Goal: Find specific page/section: Find specific page/section

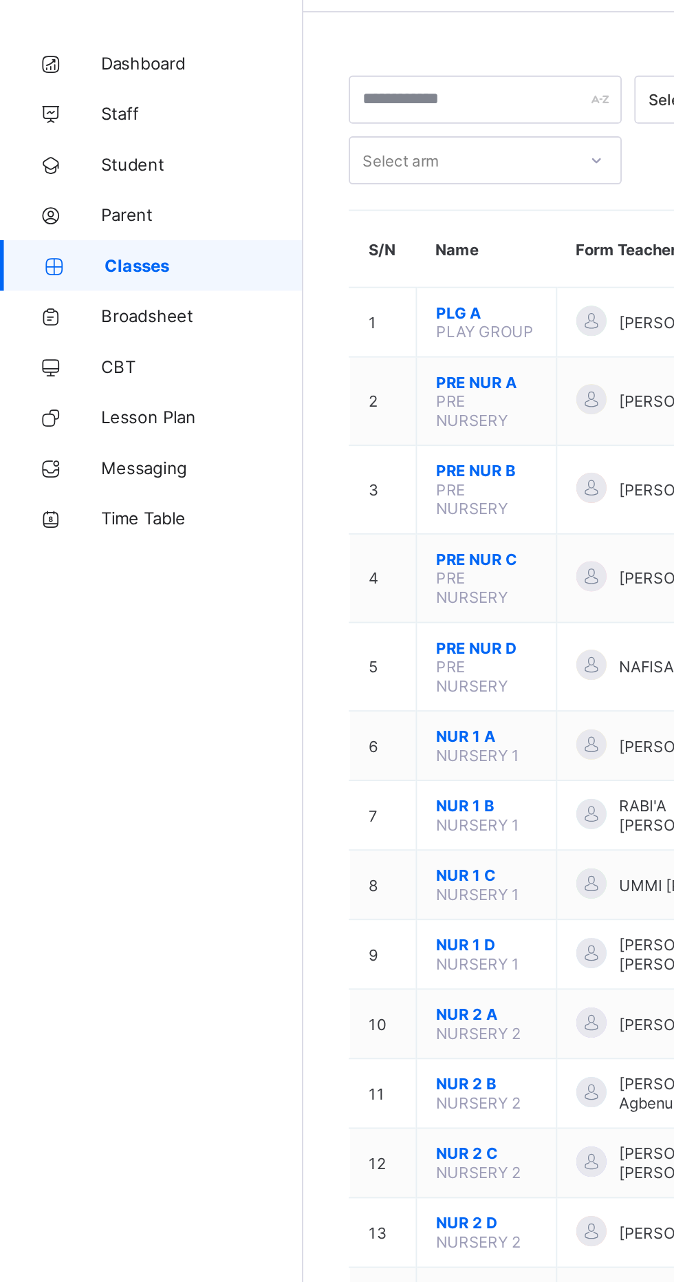
click at [115, 226] on link "Broadsheet" at bounding box center [82, 220] width 165 height 28
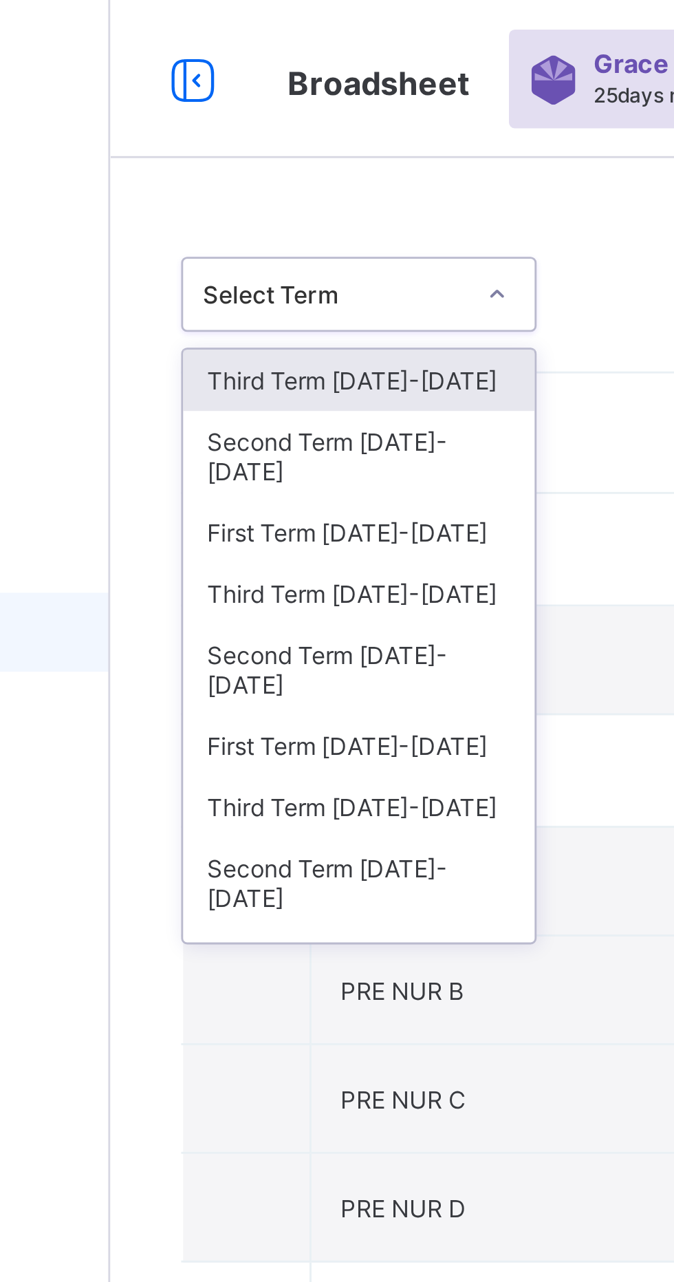
click at [272, 175] on div "First Term 2025-2026" at bounding box center [252, 185] width 122 height 21
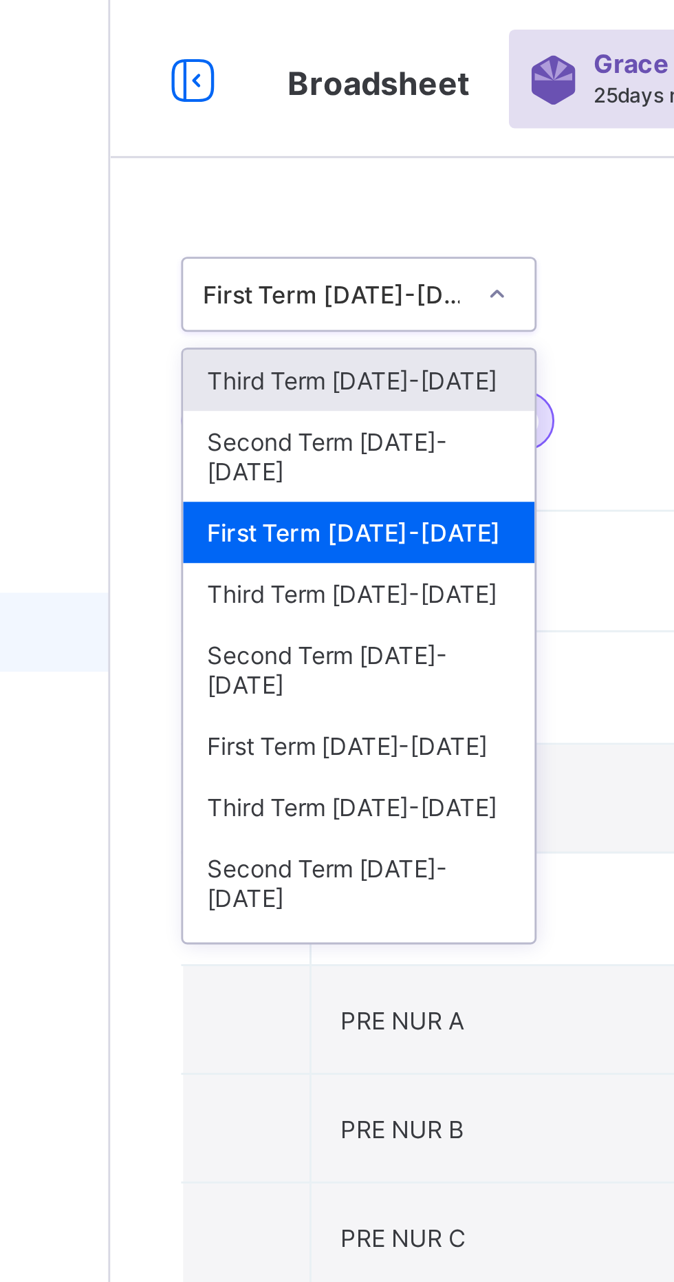
click at [266, 196] on div "Third Term 2024-2025" at bounding box center [252, 206] width 122 height 21
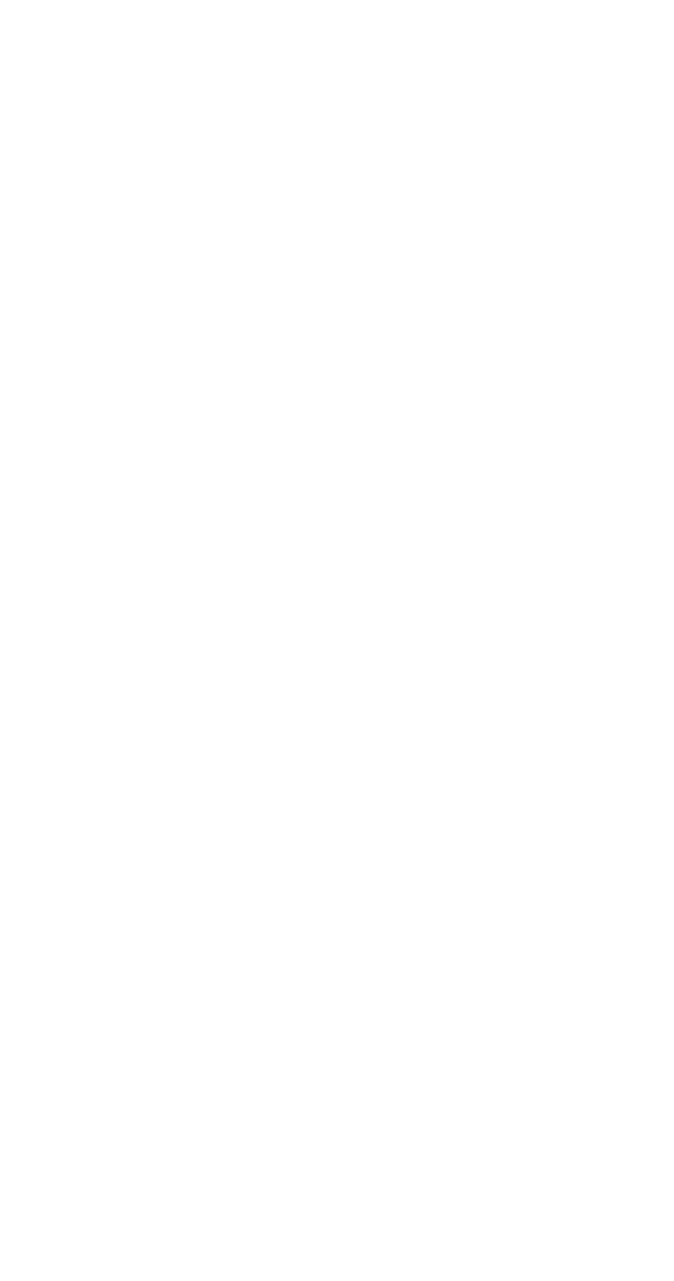
scroll to position [1631, 0]
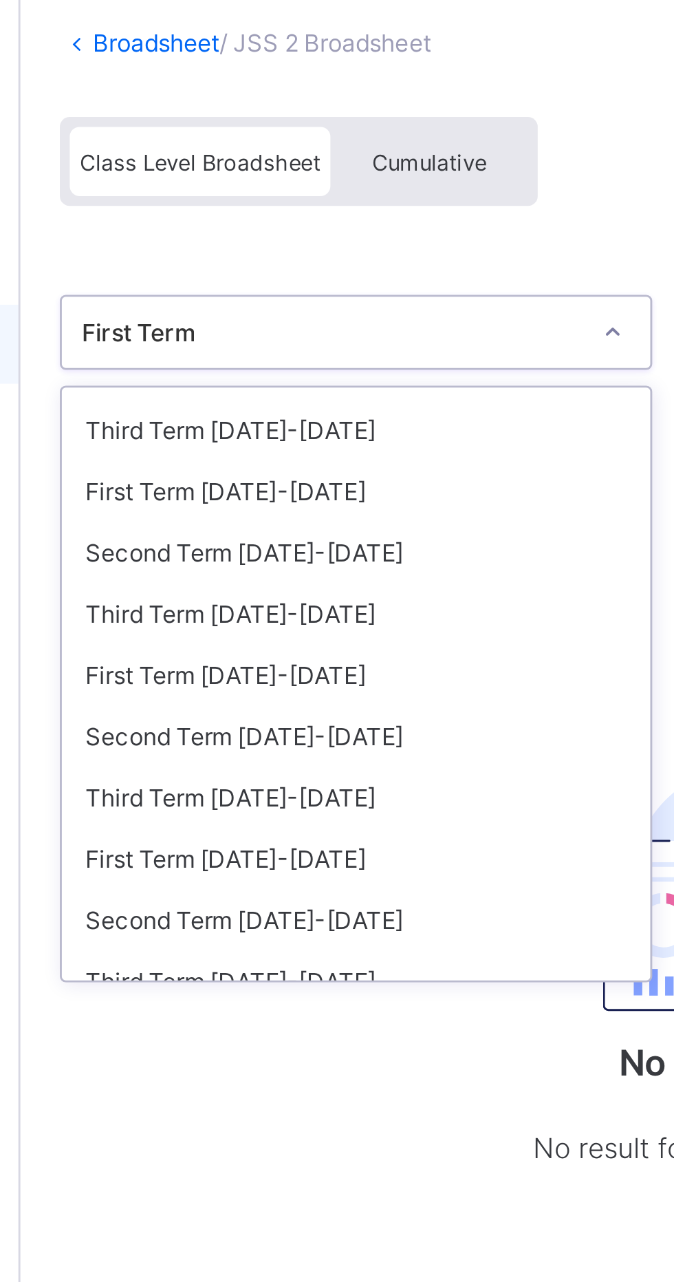
scroll to position [70, 0]
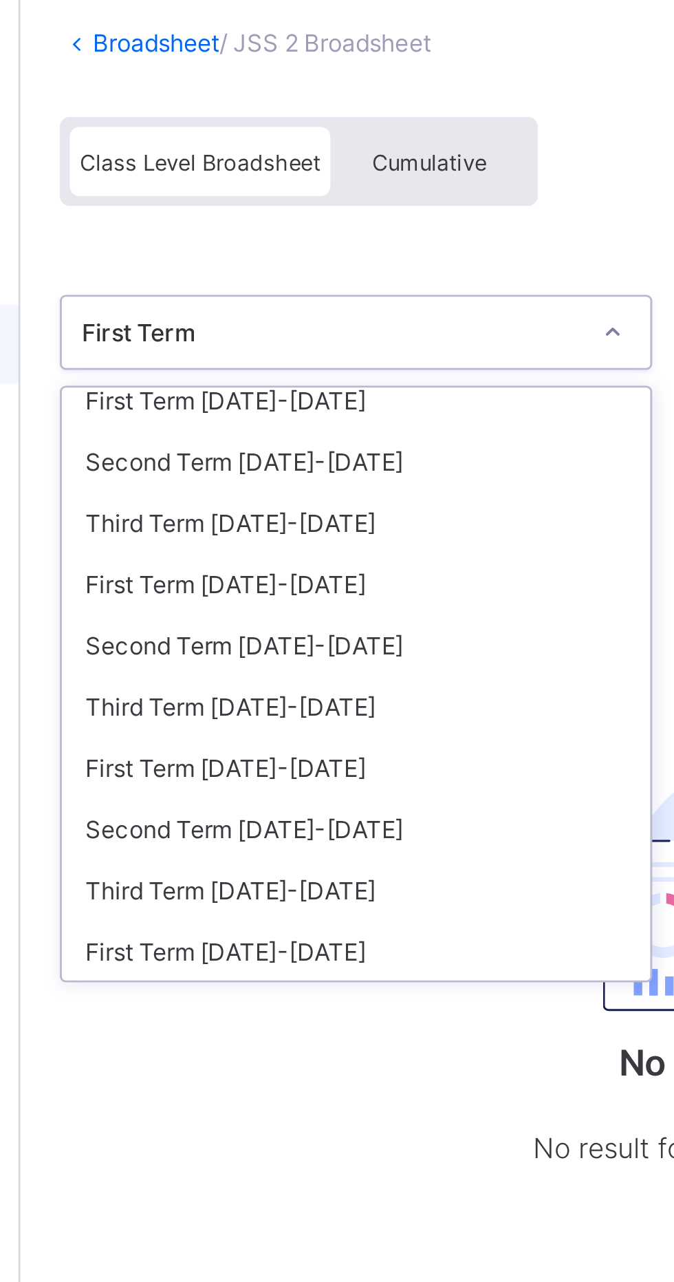
click at [275, 280] on div "Third Term 2024-2025" at bounding box center [282, 282] width 205 height 21
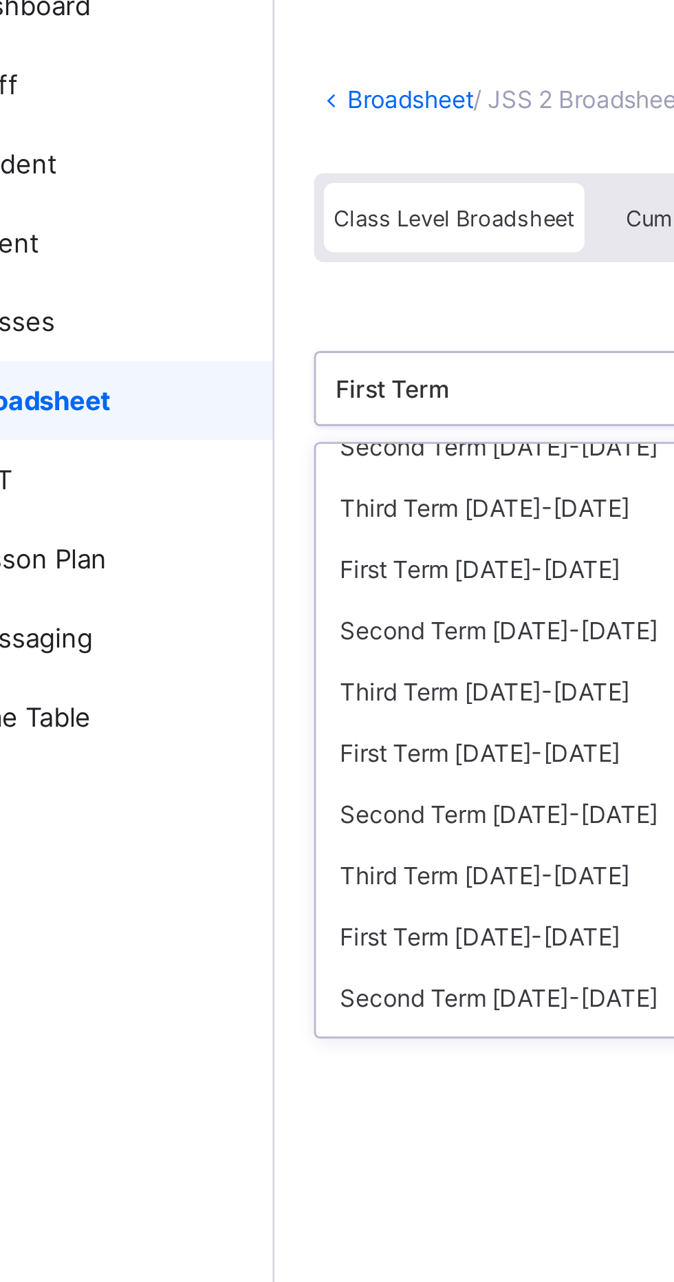
scroll to position [35, 0]
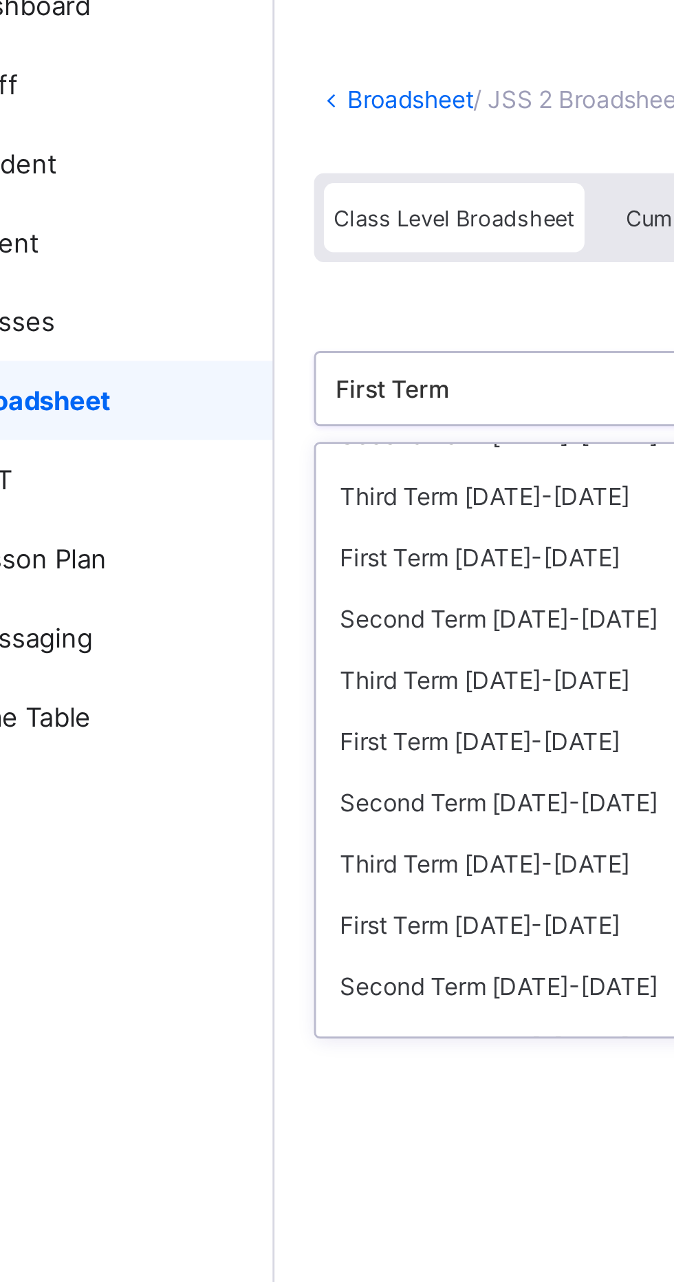
click at [254, 271] on div "First Term [DATE]-[DATE]" at bounding box center [282, 274] width 205 height 21
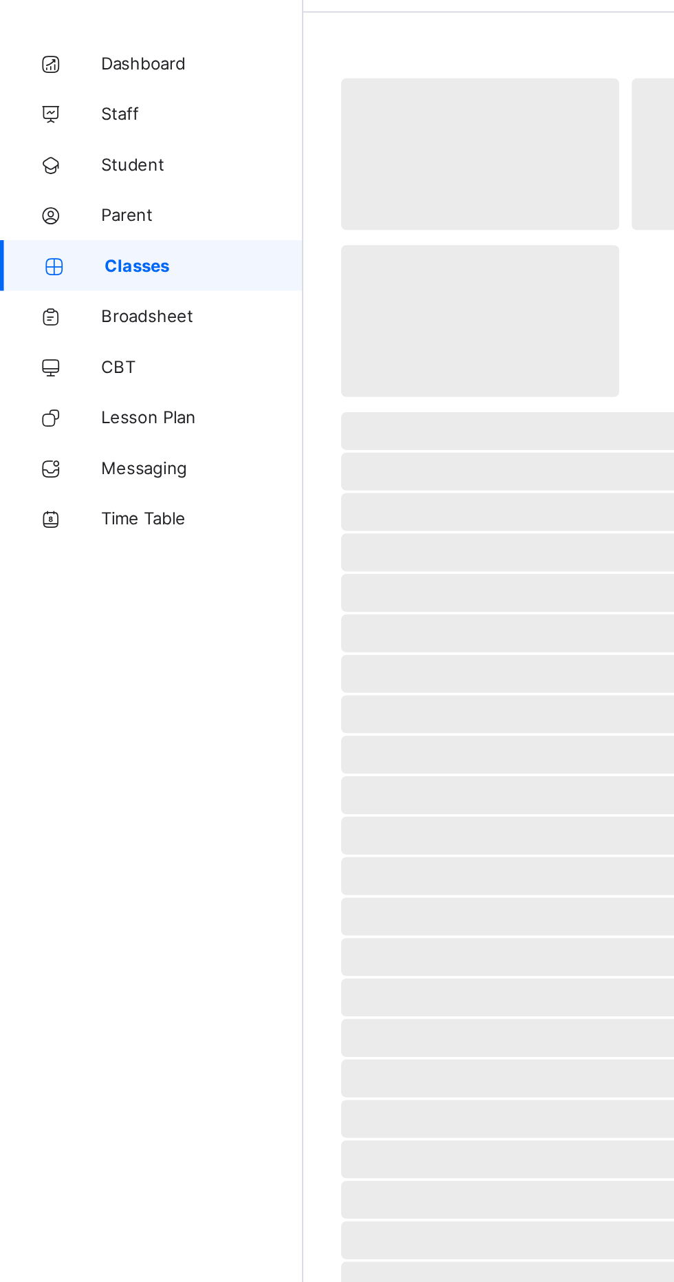
click at [102, 218] on span "Broadsheet" at bounding box center [110, 220] width 110 height 11
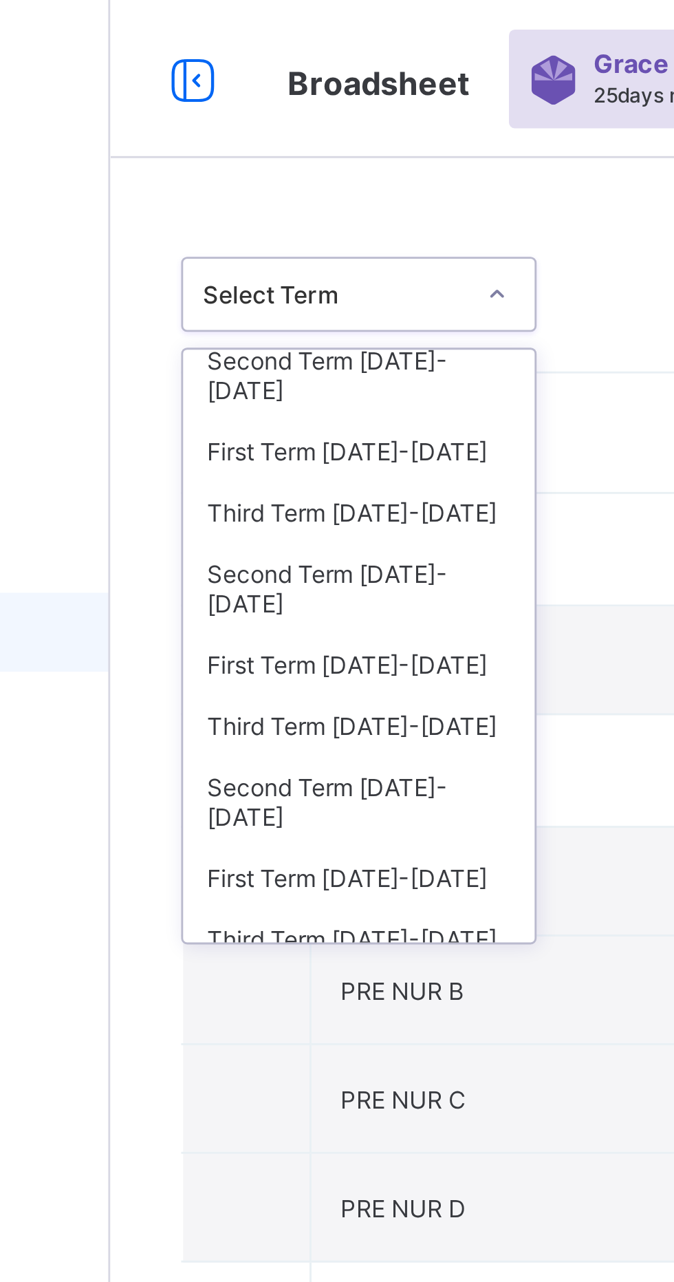
scroll to position [30, 0]
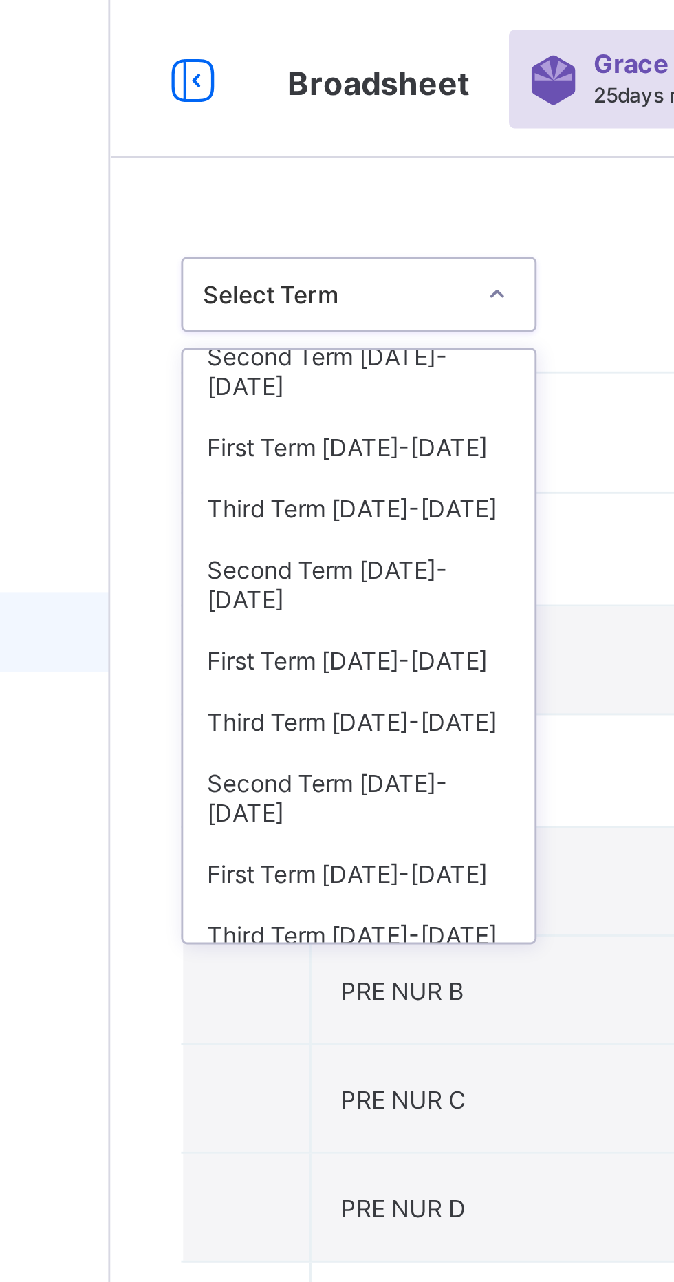
click at [281, 166] on div "Third Term 2024-2025" at bounding box center [252, 176] width 122 height 21
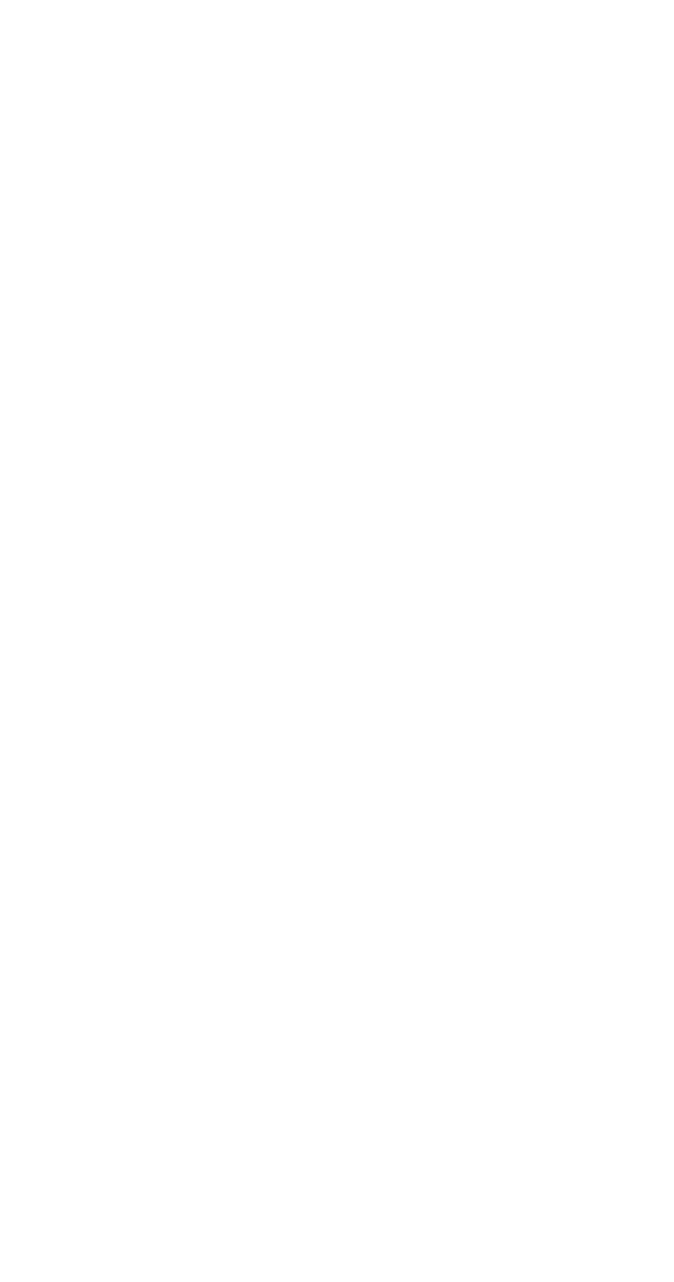
scroll to position [1767, 0]
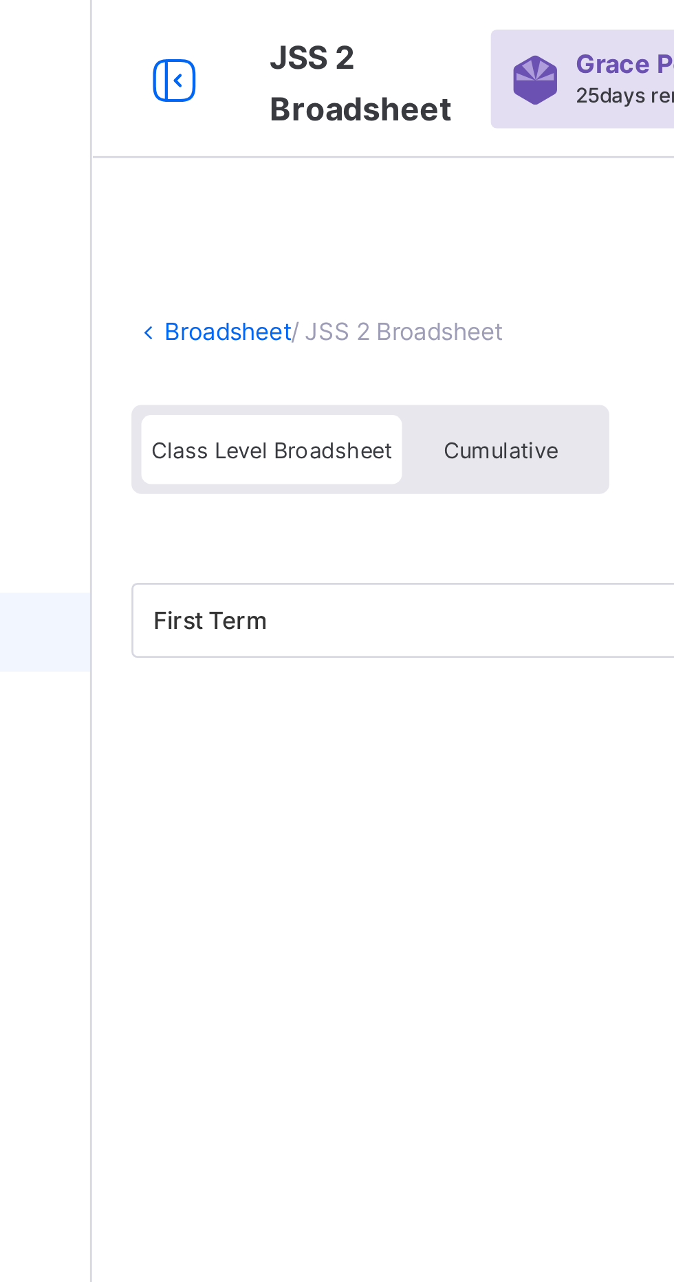
click at [302, 162] on div "Cumulative" at bounding box center [307, 156] width 69 height 24
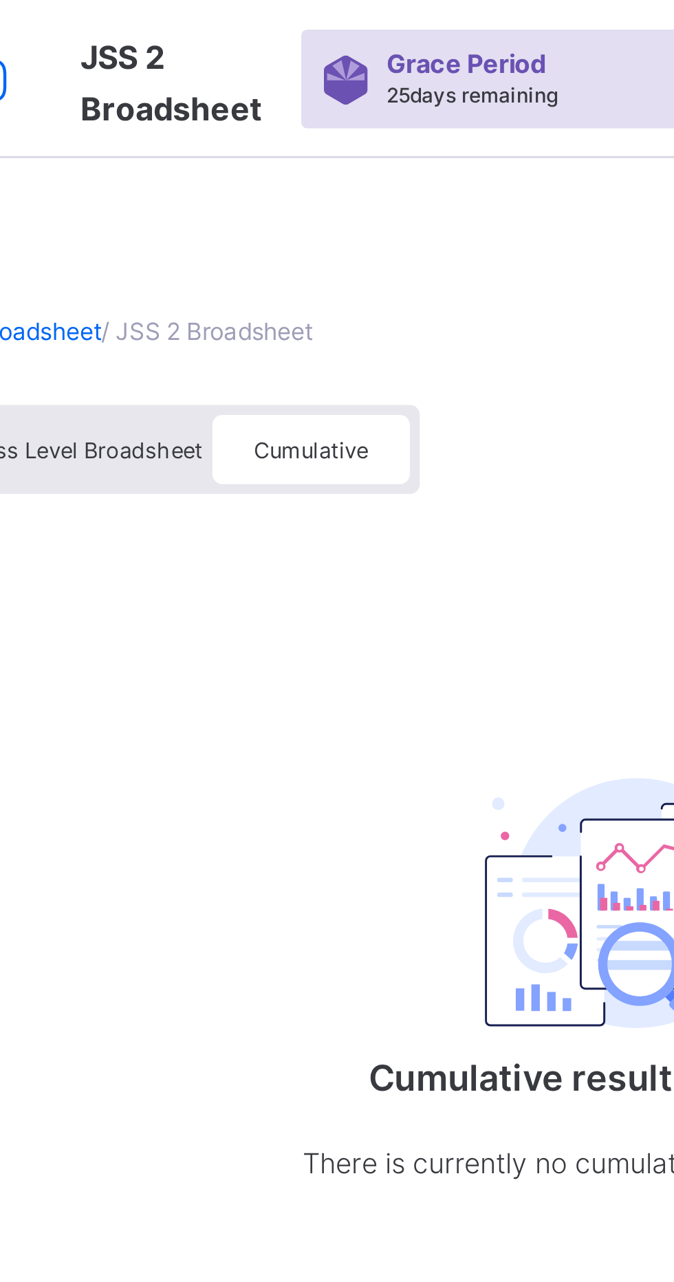
click at [243, 165] on div "Class Level Broadsheet" at bounding box center [227, 156] width 91 height 24
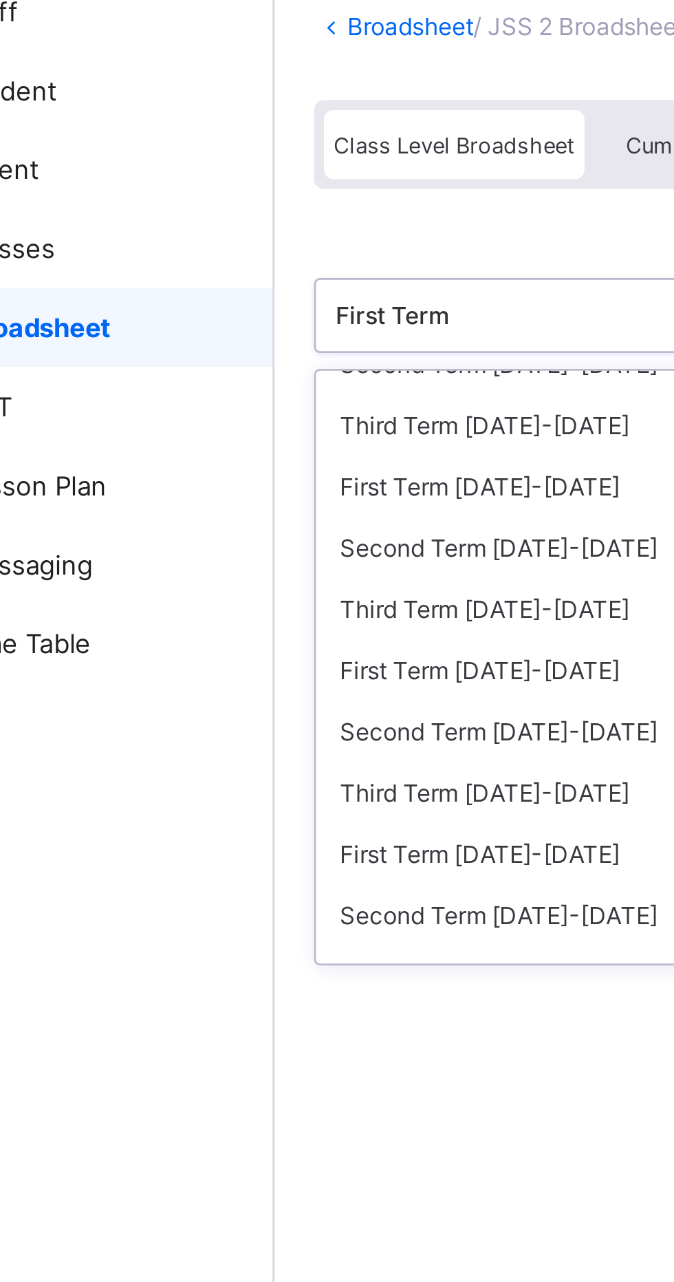
scroll to position [35, 0]
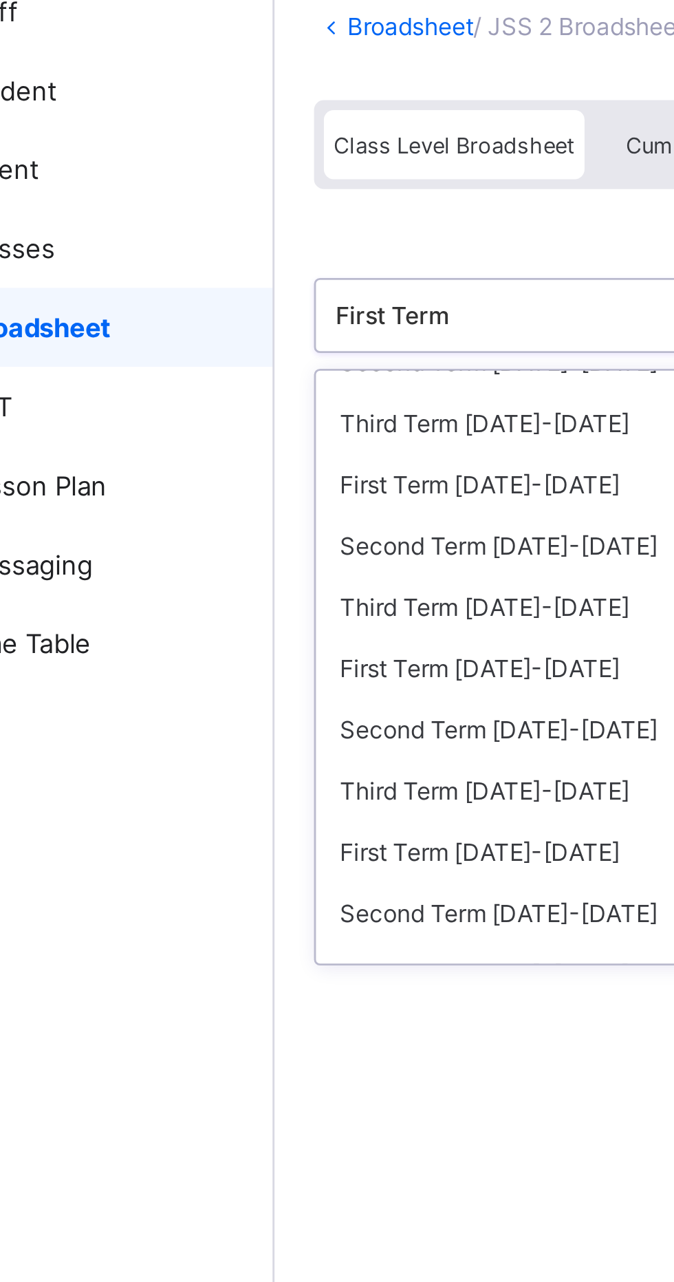
click at [244, 314] on div "Third Term 2024-2025" at bounding box center [282, 317] width 205 height 21
